Goal: Submit feedback/report problem

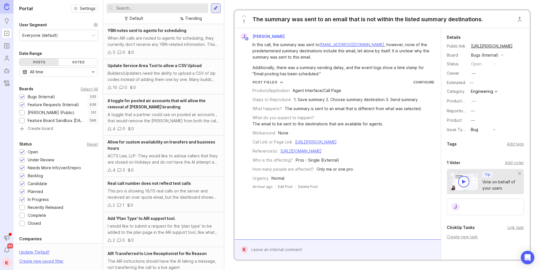
scroll to position [130, 0]
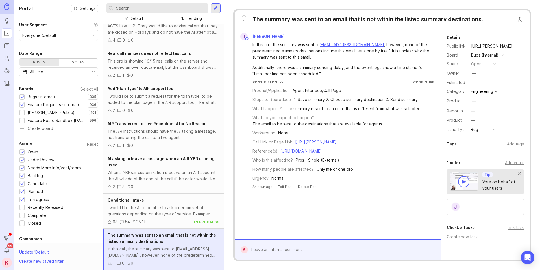
click at [300, 253] on div at bounding box center [342, 249] width 188 height 11
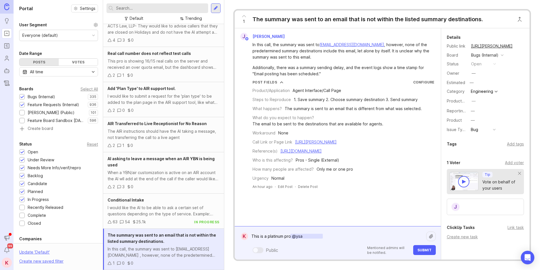
click at [284, 235] on textarea "This is a platinum pro [PERSON_NAME]" at bounding box center [337, 236] width 178 height 11
type textarea "This is a platinum VR pro [PERSON_NAME]"
click at [423, 250] on span "Submit" at bounding box center [425, 250] width 14 height 4
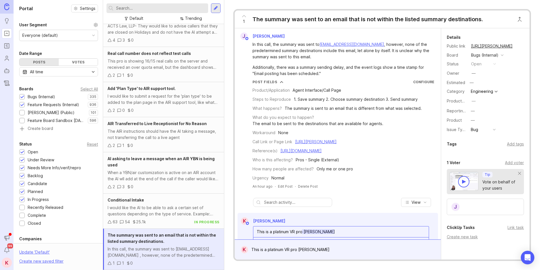
scroll to position [0, 0]
drag, startPoint x: 362, startPoint y: 50, endPoint x: 363, endPoint y: 39, distance: 11.2
click at [326, 144] on link "[URL][PERSON_NAME]" at bounding box center [316, 141] width 42 height 5
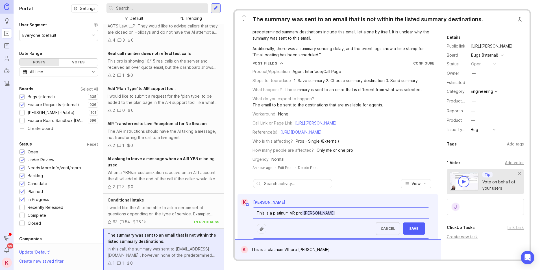
scroll to position [50, 0]
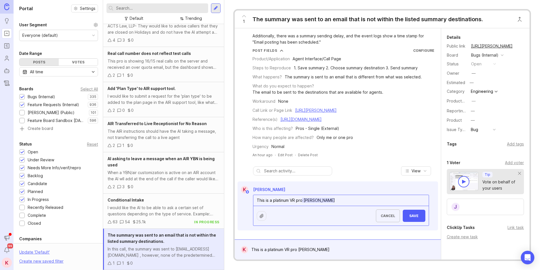
click at [349, 200] on textarea "This is a platinum VR pro [PERSON_NAME]" at bounding box center [342, 200] width 176 height 11
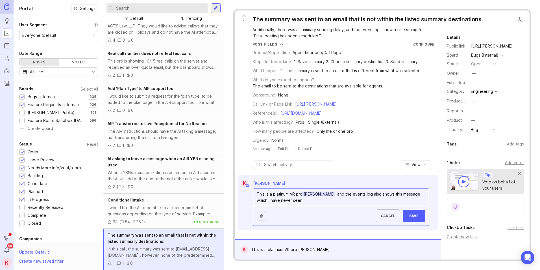
paste textarea "ug 27, 2025 at 05:50:41 AM This message might be missing some of the parts."
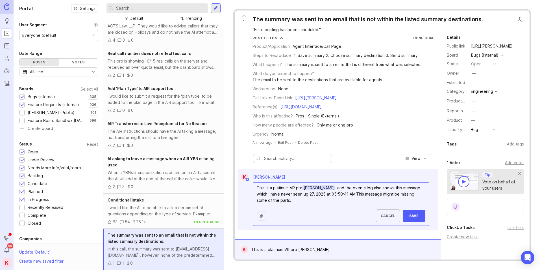
click at [305, 205] on textarea "This is a platinum VR pro [PERSON_NAME] and the events log also shows this mess…" at bounding box center [342, 193] width 176 height 23
type textarea "This is a platinum VR pro [PERSON_NAME] and the events log also shows this mess…"
click at [416, 218] on span "Save" at bounding box center [415, 215] width 14 height 4
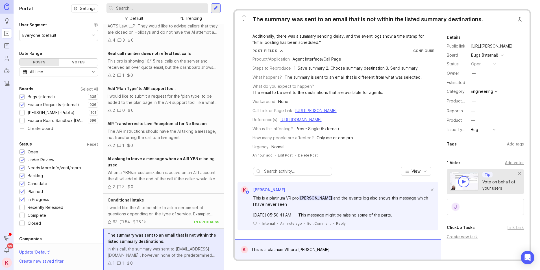
scroll to position [50, 0]
drag, startPoint x: 421, startPoint y: 102, endPoint x: 421, endPoint y: 130, distance: 28.0
